Goal: Transaction & Acquisition: Obtain resource

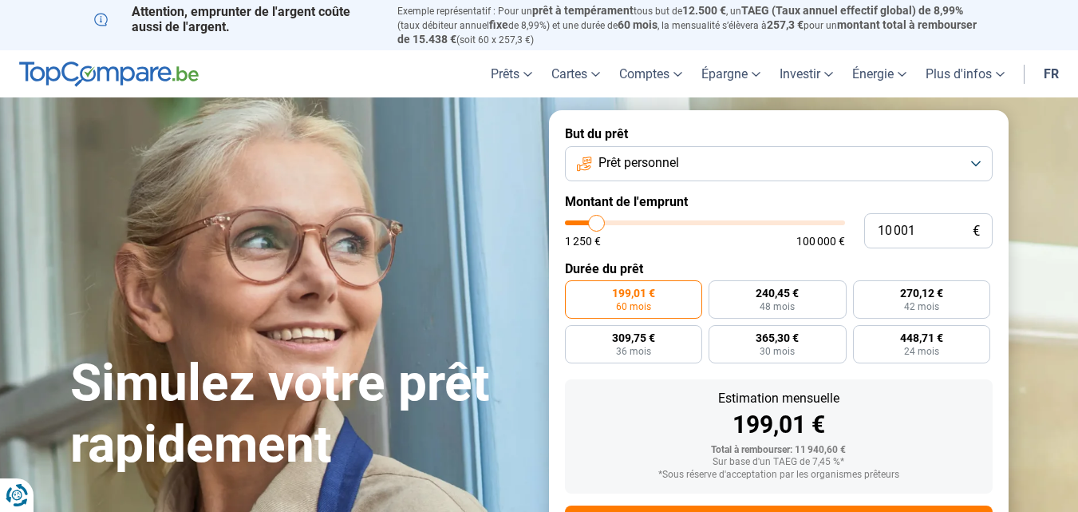
click at [972, 153] on button "Prêt personnel" at bounding box center [779, 163] width 428 height 35
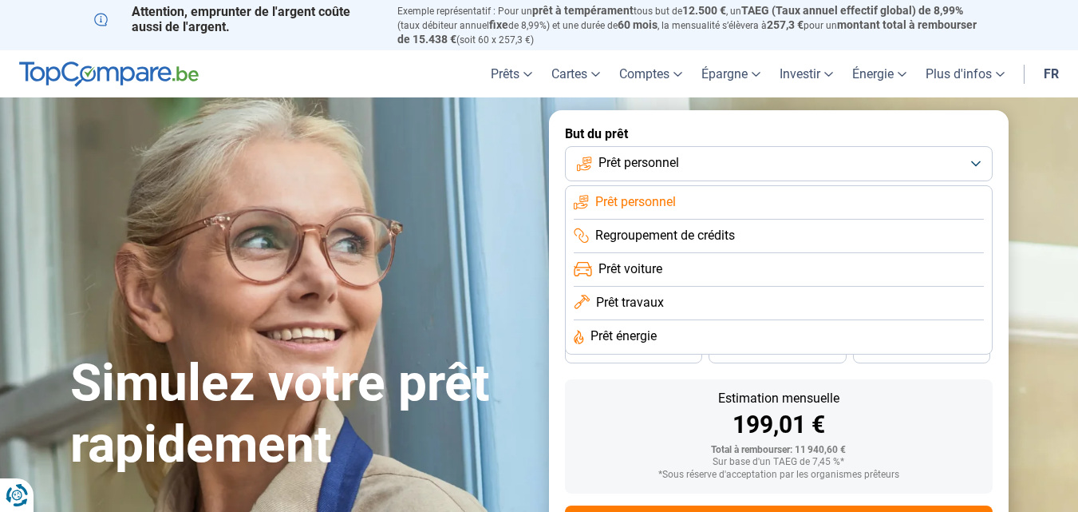
click at [614, 268] on span "Prêt voiture" at bounding box center [631, 269] width 64 height 18
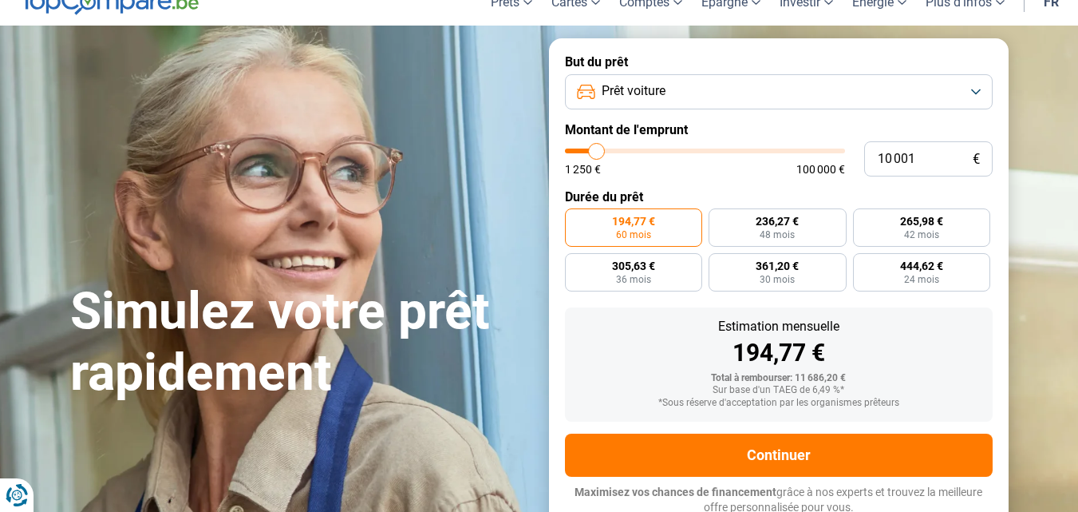
scroll to position [74, 0]
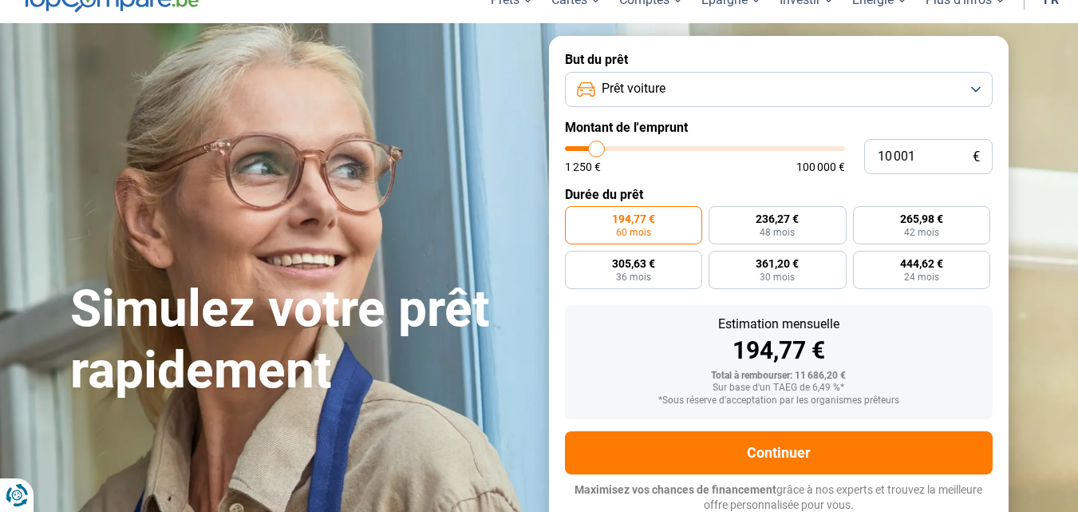
type input "8 500"
type input "8500"
type input "8 750"
type input "8750"
type input "9 000"
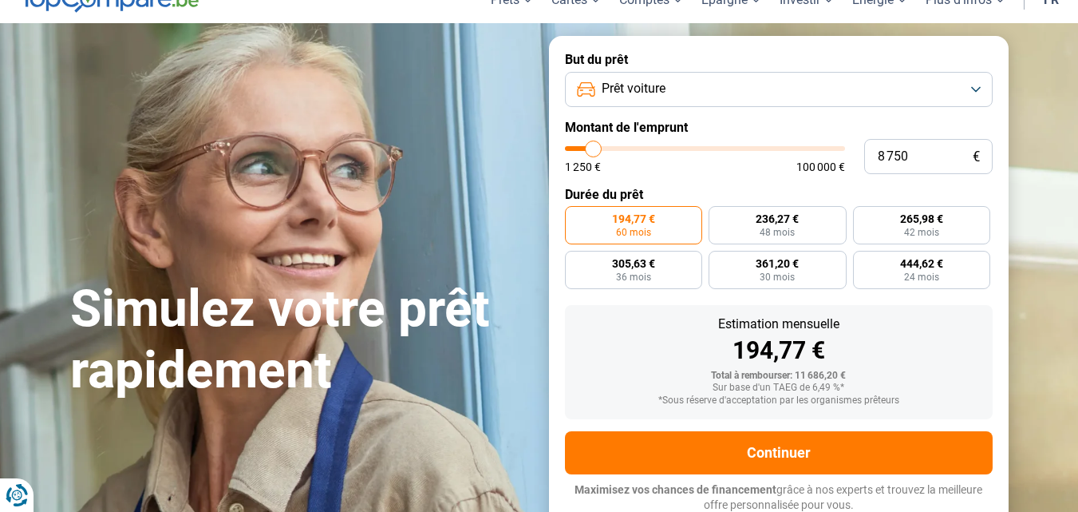
type input "9000"
type input "9 500"
type input "9500"
type input "9 750"
type input "9750"
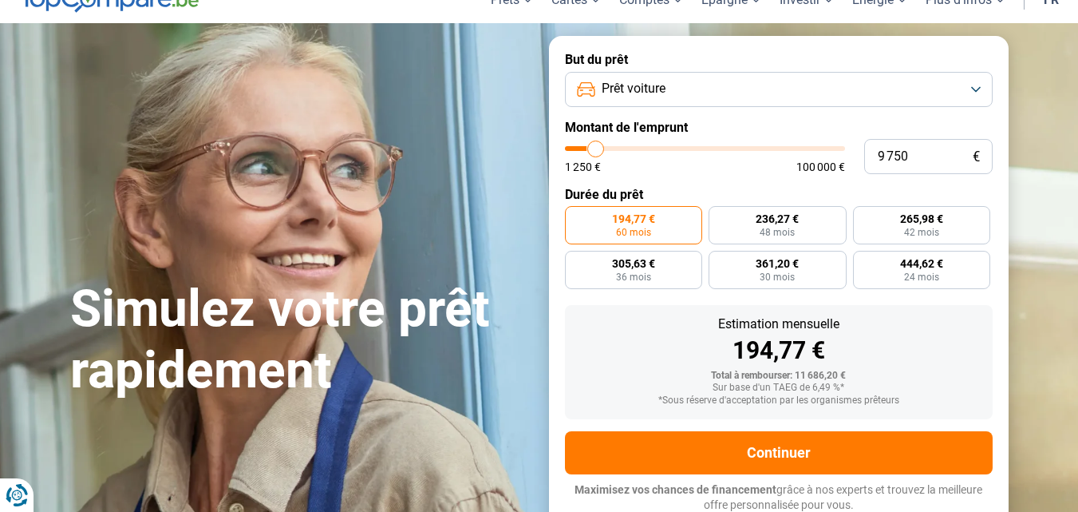
type input "10 500"
type input "10500"
type input "11 000"
type input "11000"
type input "11 500"
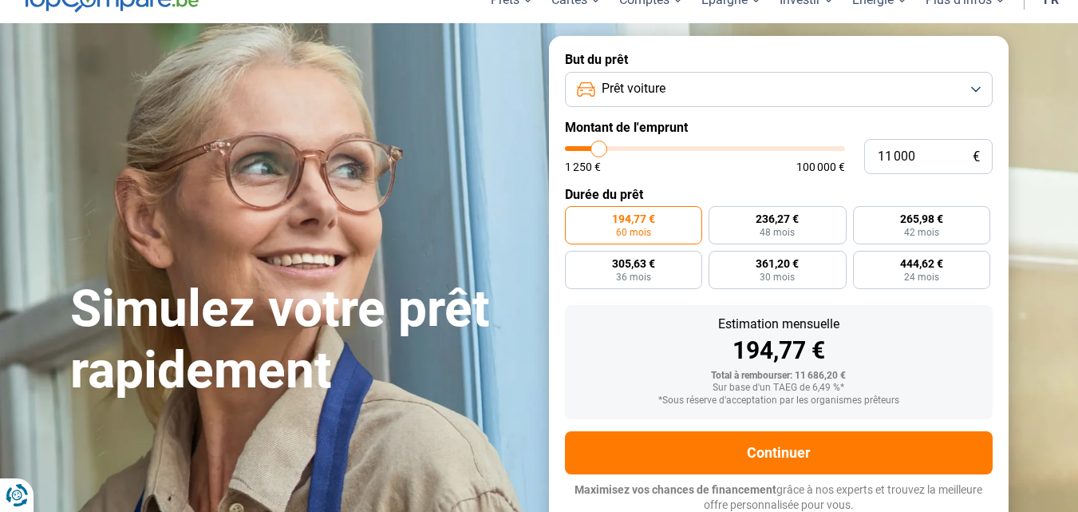
type input "11500"
type input "11 750"
type input "11750"
type input "12 000"
type input "12000"
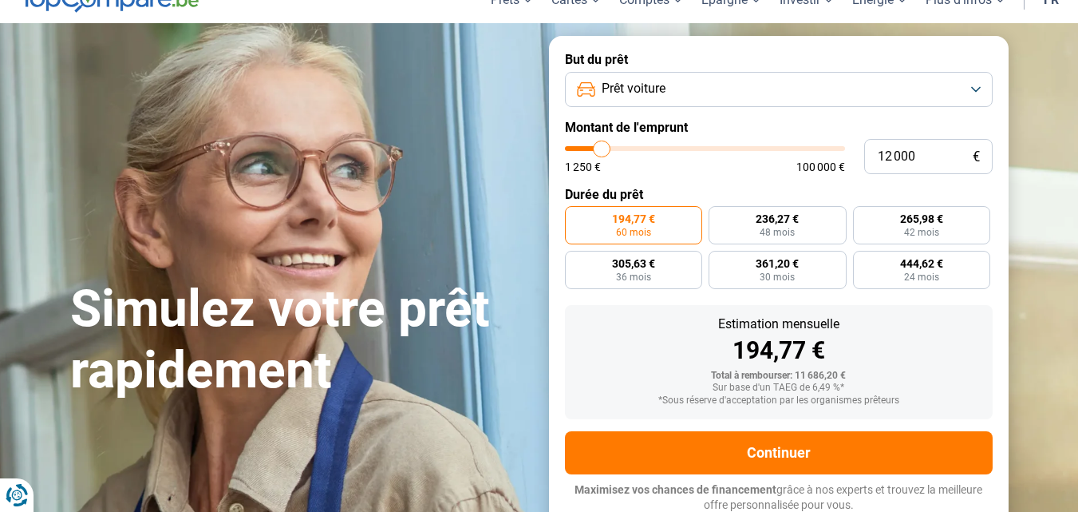
type input "13 250"
type input "13250"
type input "14 000"
type input "14000"
type input "14 500"
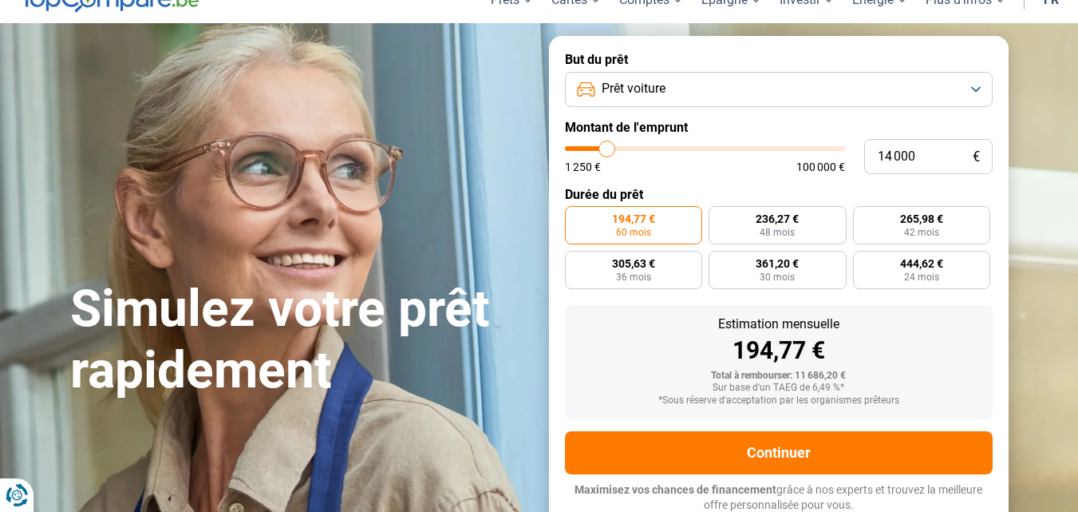
type input "14500"
type input "15 500"
type input "15500"
type input "15 750"
type input "15750"
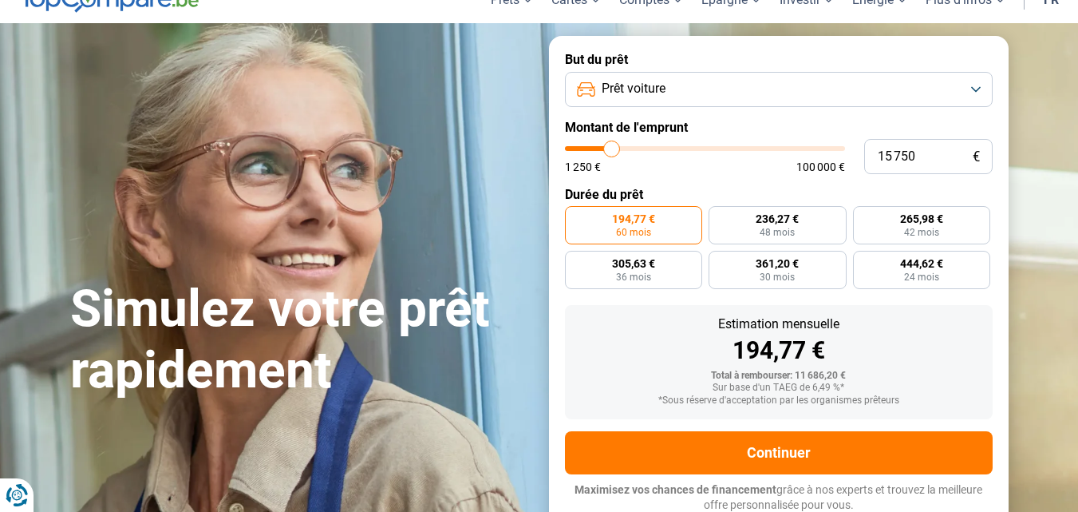
type input "17 250"
type input "17250"
type input "19 000"
type input "19000"
type input "19 750"
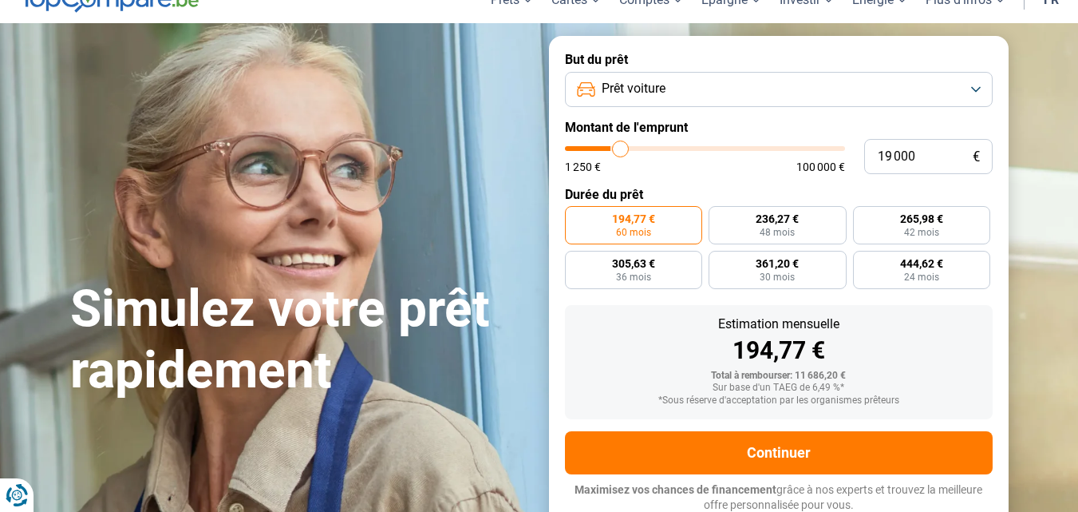
type input "19750"
type input "20 000"
type input "20000"
type input "21 250"
type input "21250"
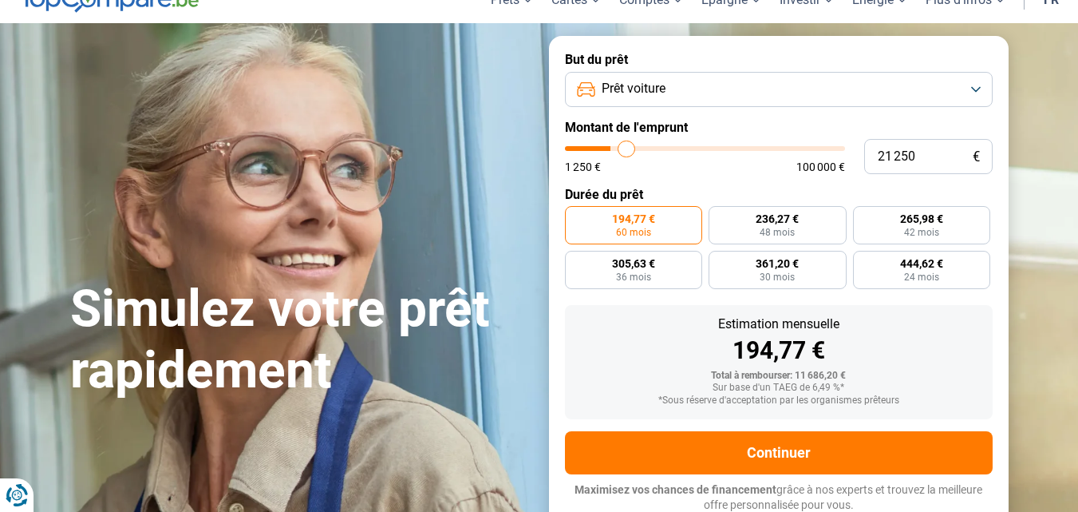
type input "22 250"
type input "22250"
type input "23 500"
type input "23500"
type input "24 750"
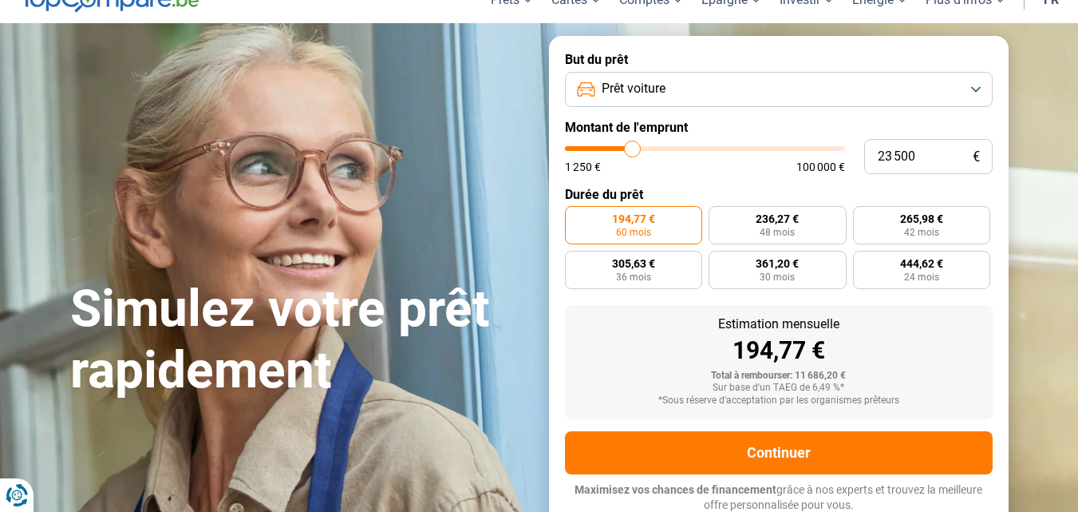
type input "24750"
type input "25 000"
type input "25000"
type input "26 250"
type input "26250"
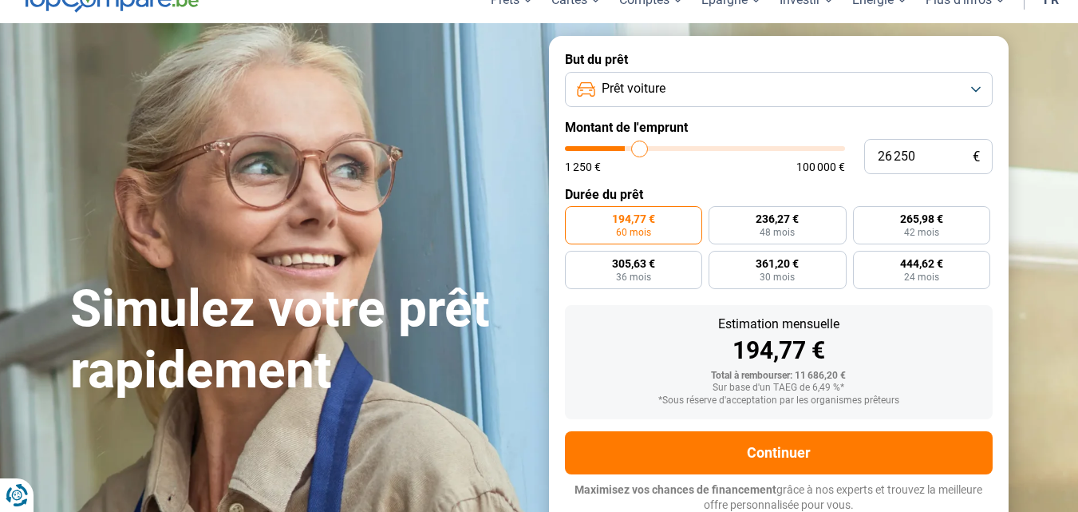
type input "28 250"
type input "28250"
type input "29 500"
type input "29500"
type input "31 000"
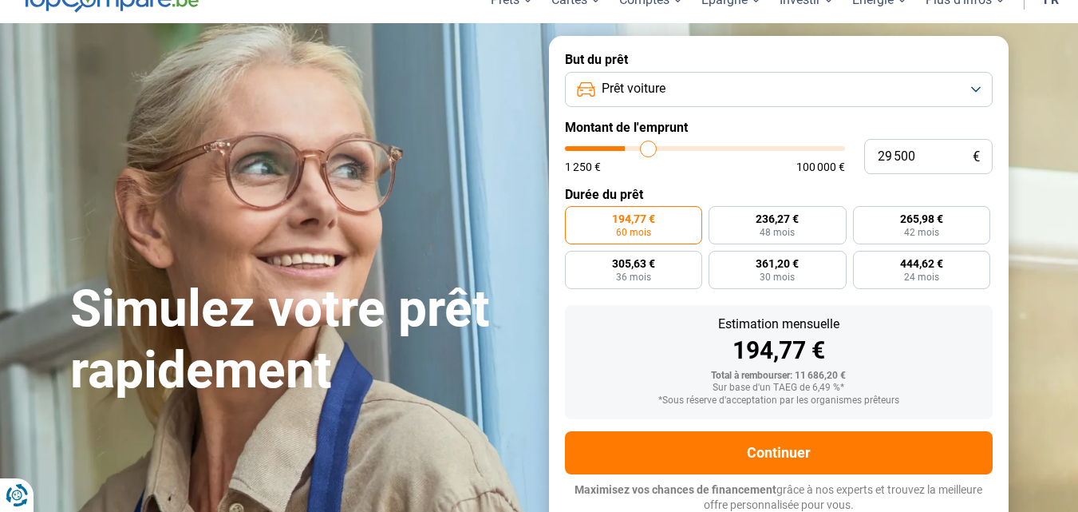
type input "31000"
type input "32 250"
type input "32250"
type input "32 750"
type input "32750"
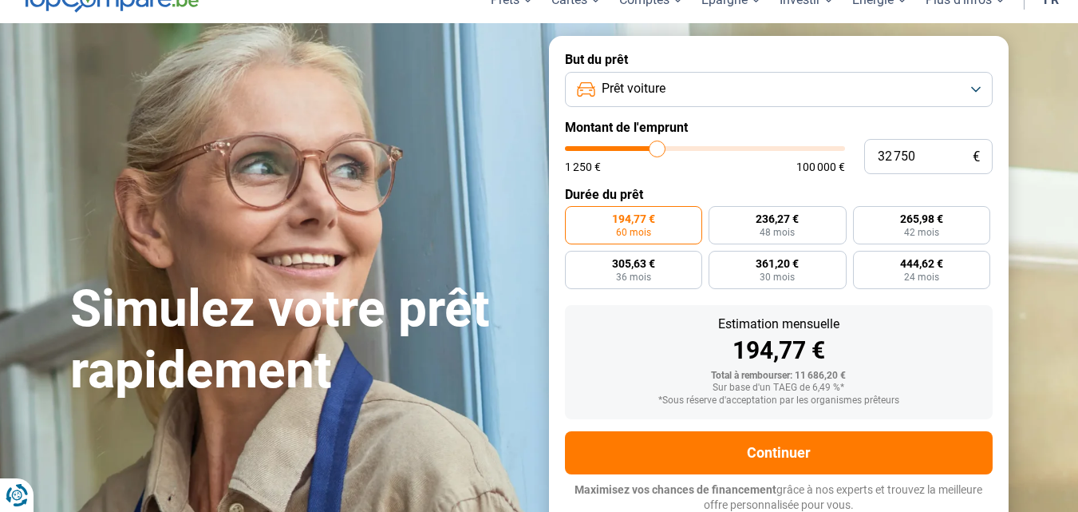
type input "32 500"
type input "32500"
type input "32 250"
type input "32250"
type input "32 000"
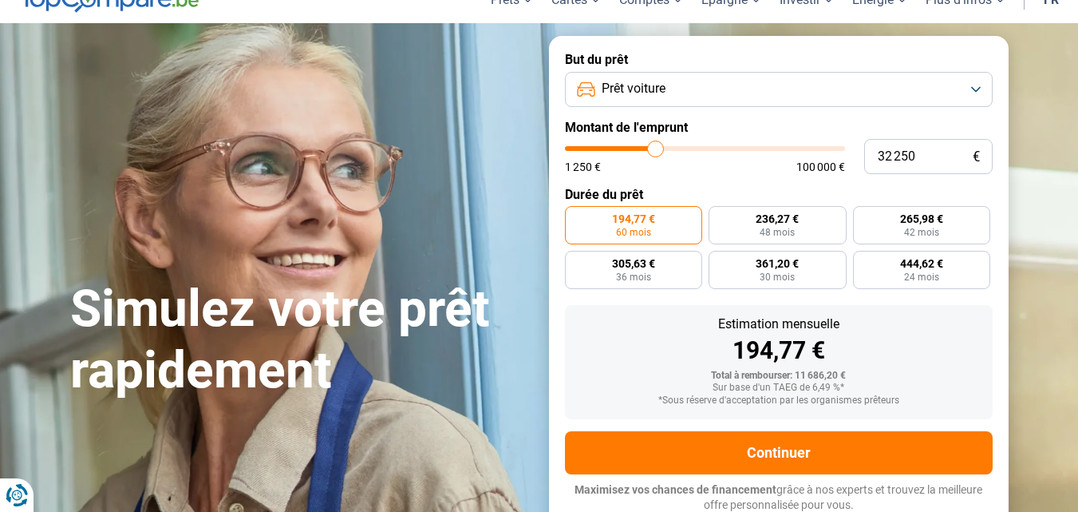
type input "32000"
type input "31 750"
type input "31750"
type input "31 250"
type input "31250"
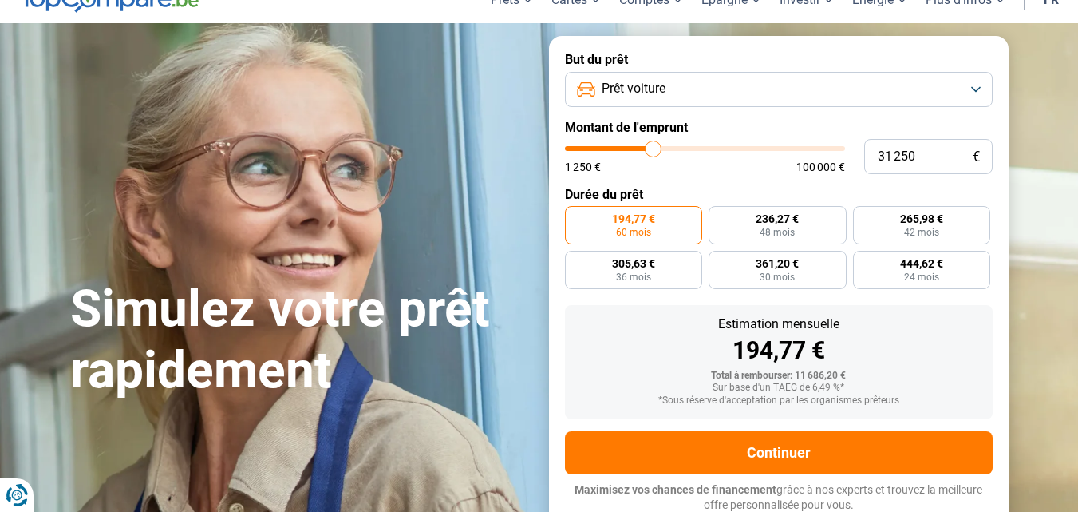
type input "31 000"
type input "31000"
type input "30 750"
type input "30750"
type input "30 500"
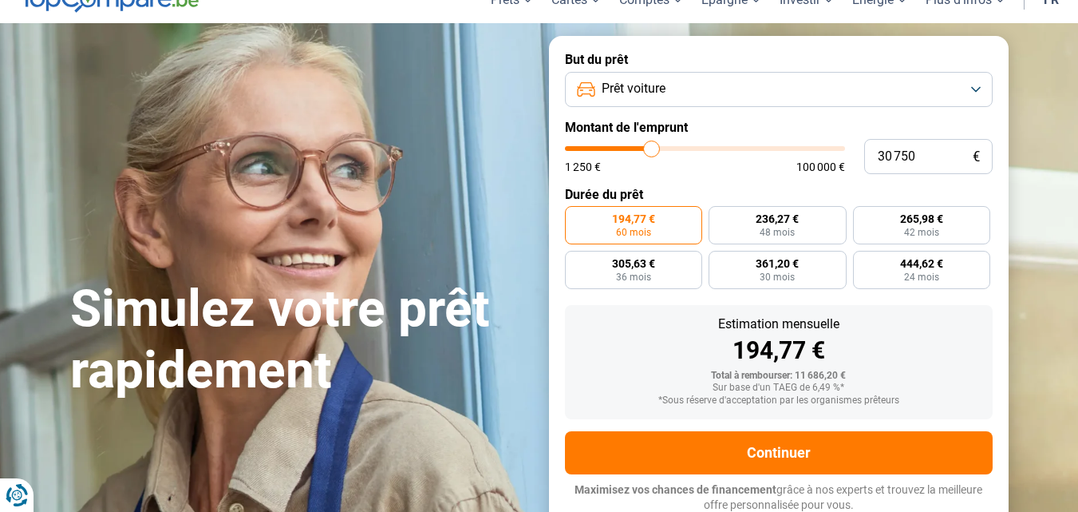
type input "30500"
type input "29 750"
type input "29750"
type input "29 500"
type input "29500"
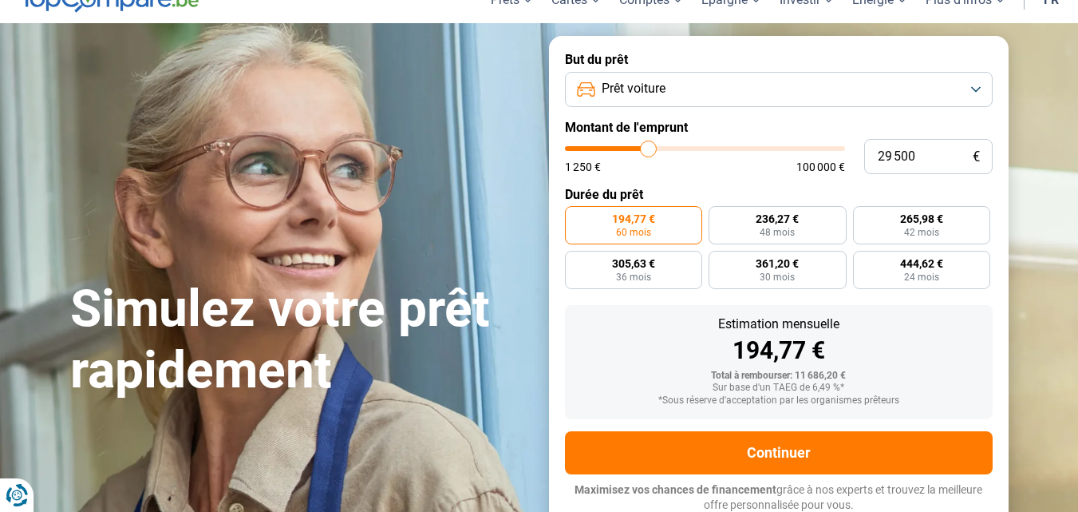
type input "29 250"
type input "29250"
type input "29 000"
type input "29000"
type input "28 750"
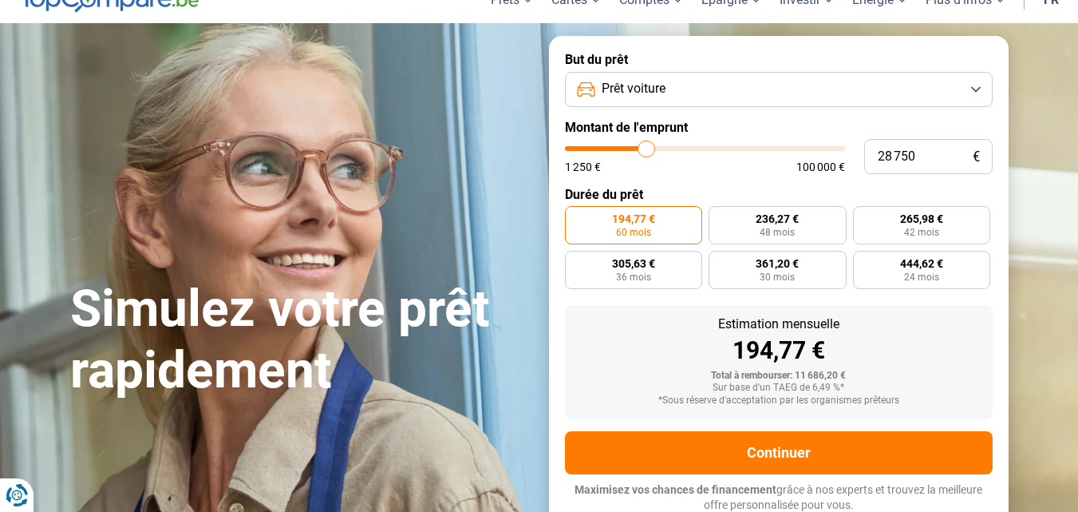
drag, startPoint x: 592, startPoint y: 150, endPoint x: 647, endPoint y: 156, distance: 54.6
type input "28750"
click at [647, 151] on input "range" at bounding box center [705, 148] width 280 height 5
click at [647, 156] on div "1 250 € 100 000 €" at bounding box center [705, 159] width 280 height 26
radio input "false"
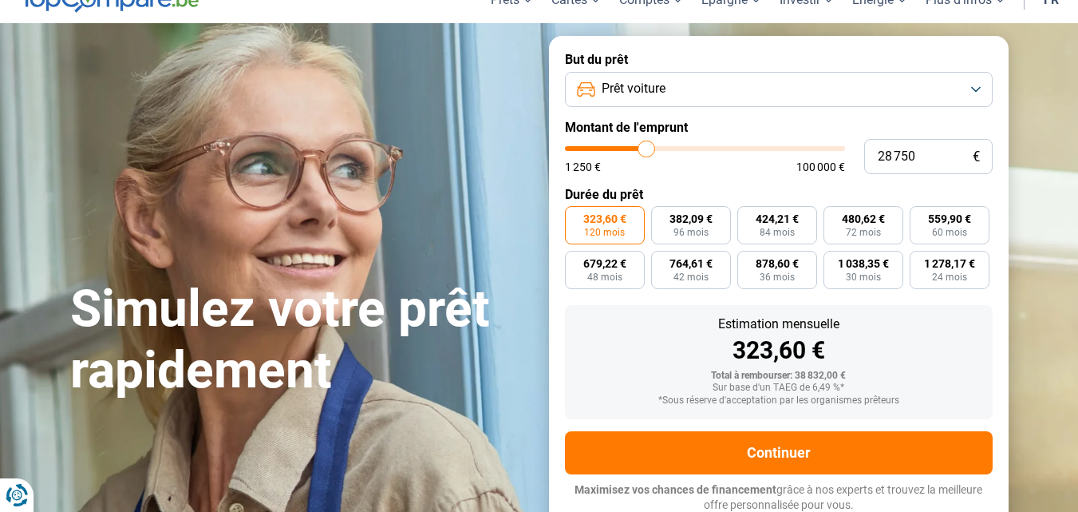
click at [647, 156] on div "1 250 € 100 000 €" at bounding box center [705, 159] width 280 height 26
type input "19 750"
type input "19750"
click at [623, 146] on input "range" at bounding box center [705, 148] width 280 height 5
radio input "true"
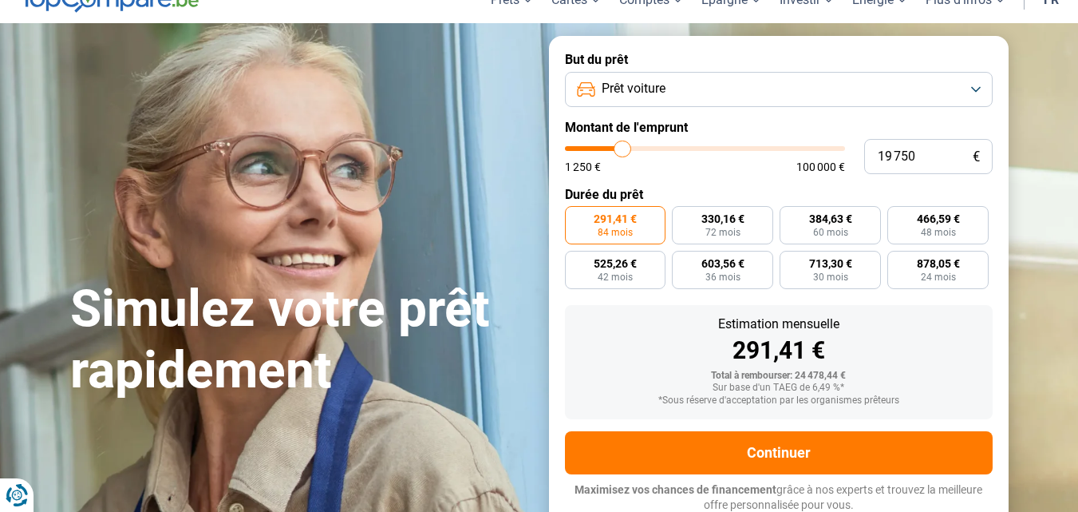
click at [618, 146] on input "range" at bounding box center [705, 148] width 280 height 5
type input "17 500"
type input "17500"
type input "17 250"
type input "17250"
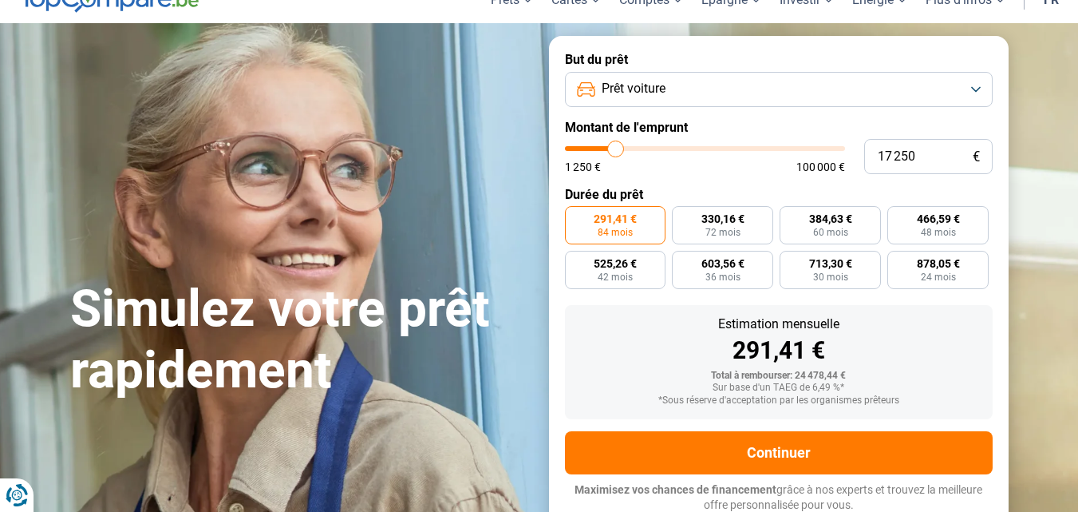
type input "17 000"
type input "17000"
type input "16 250"
type input "16250"
type input "16 000"
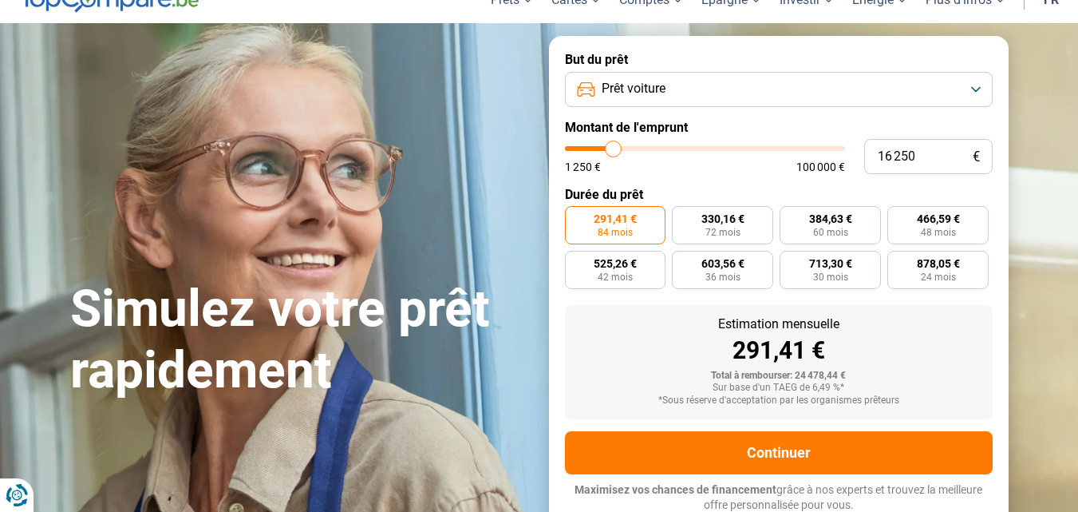
type input "16000"
type input "15 750"
type input "15750"
type input "15 500"
type input "15500"
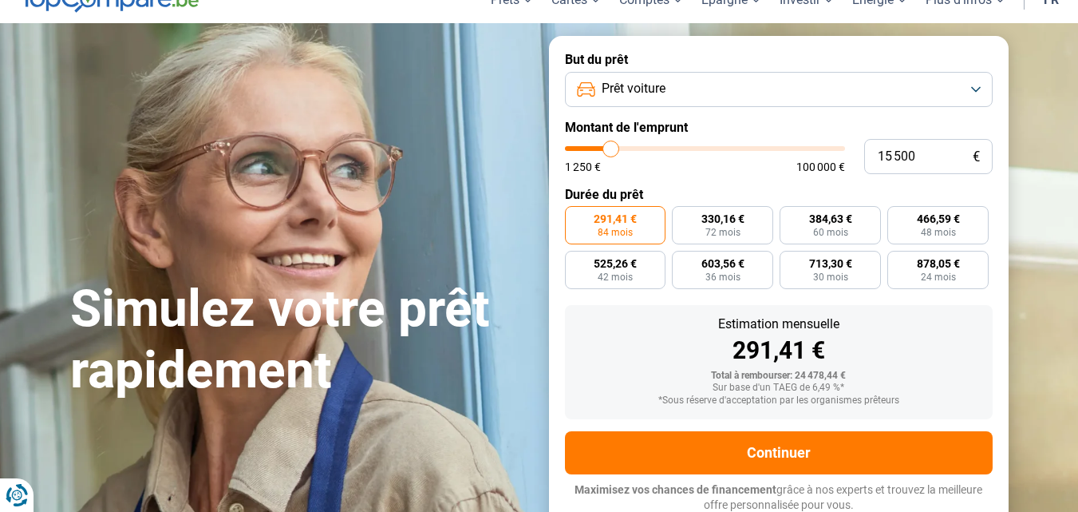
type input "15 000"
type input "15000"
click at [611, 146] on input "range" at bounding box center [705, 148] width 280 height 5
radio input "true"
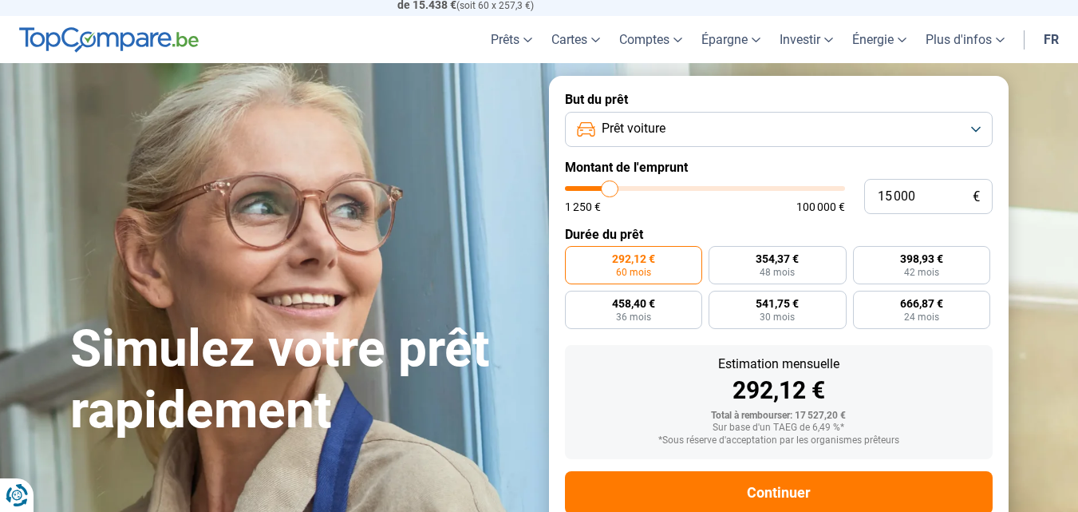
scroll to position [0, 0]
